Goal: Complete application form

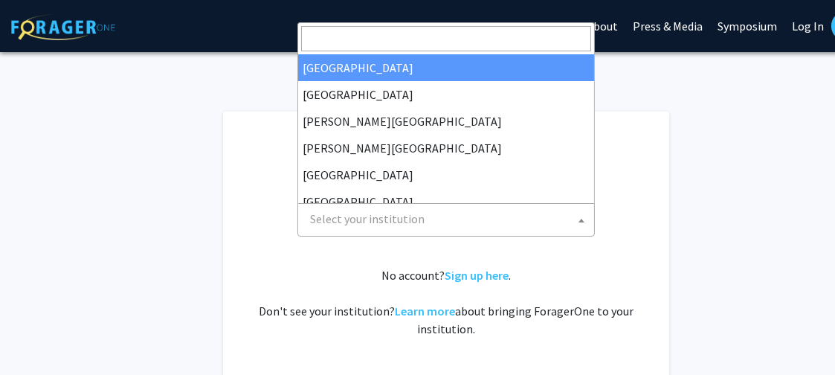
click at [425, 224] on span "Select your institution" at bounding box center [449, 219] width 290 height 30
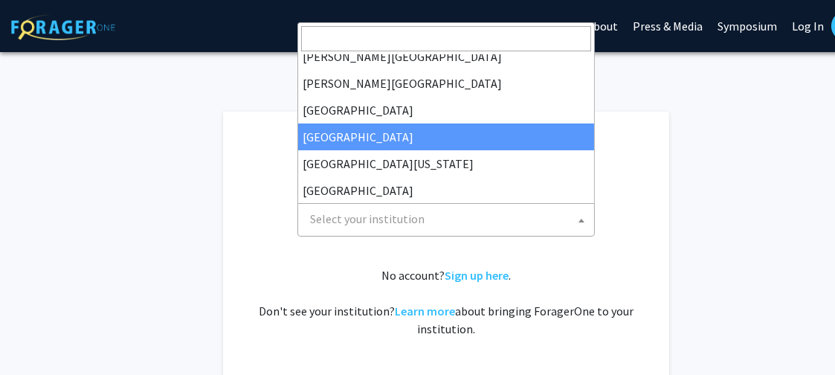
scroll to position [103, 0]
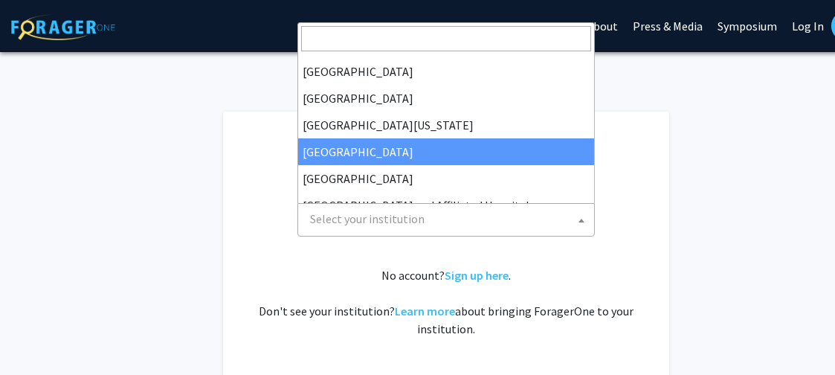
select select "12"
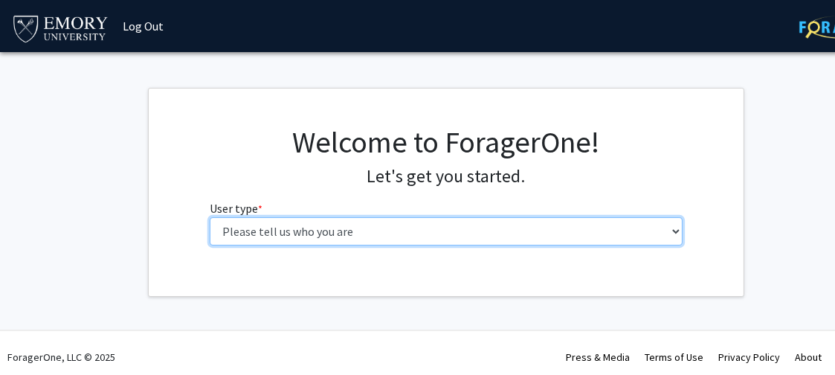
click at [348, 236] on select "Please tell us who you are Undergraduate Student Master's Student Doctoral Cand…" at bounding box center [447, 231] width 474 height 28
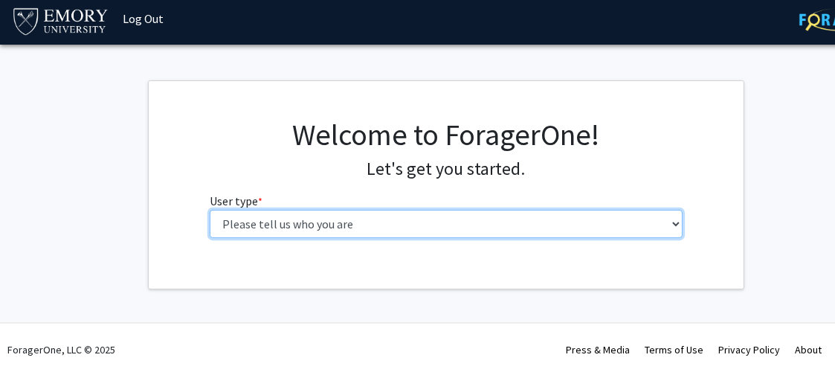
click at [347, 214] on select "Please tell us who you are Undergraduate Student Master's Student Doctoral Cand…" at bounding box center [447, 224] width 474 height 28
select select "5: faculty"
click at [210, 210] on select "Please tell us who you are Undergraduate Student Master's Student Doctoral Cand…" at bounding box center [447, 224] width 474 height 28
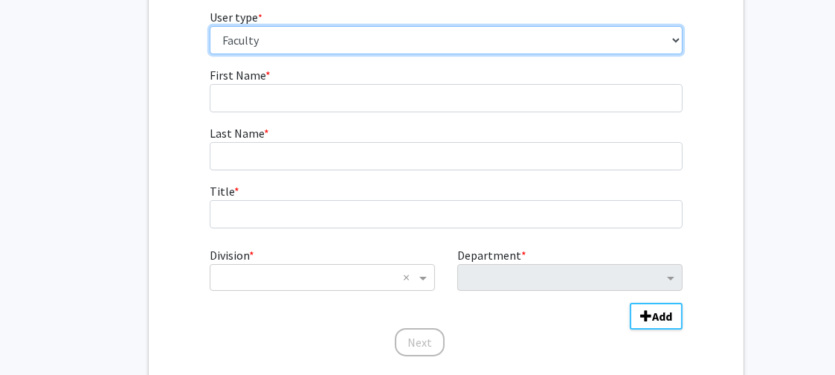
scroll to position [0, 0]
